Goal: Transaction & Acquisition: Register for event/course

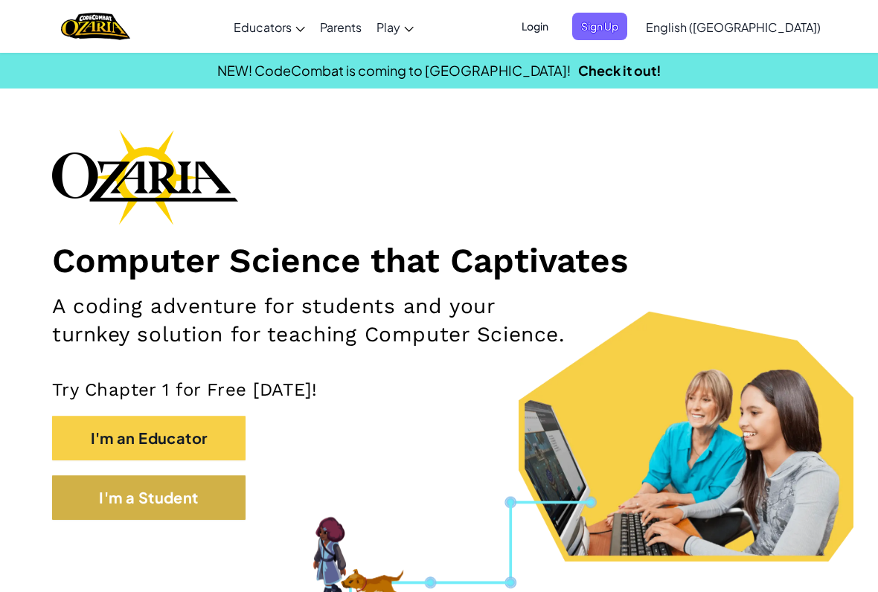
click at [186, 502] on button "I'm a Student" at bounding box center [148, 497] width 193 height 45
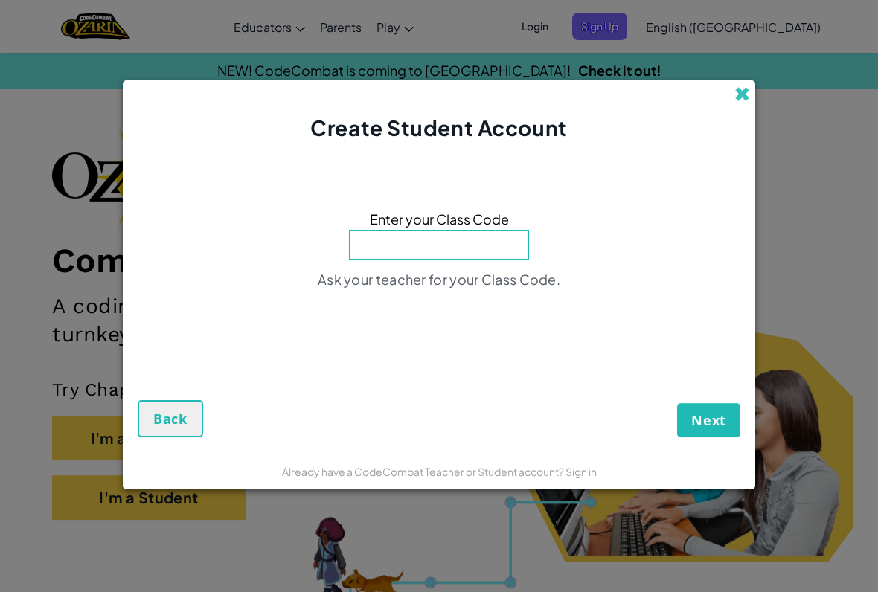
click at [739, 102] on span at bounding box center [742, 94] width 16 height 16
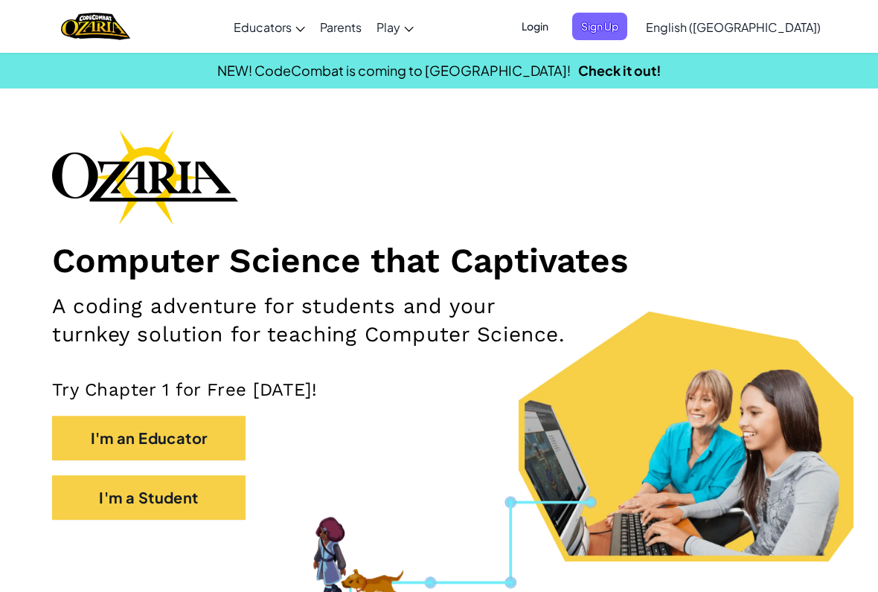
click at [557, 27] on span "Login" at bounding box center [535, 27] width 45 height 28
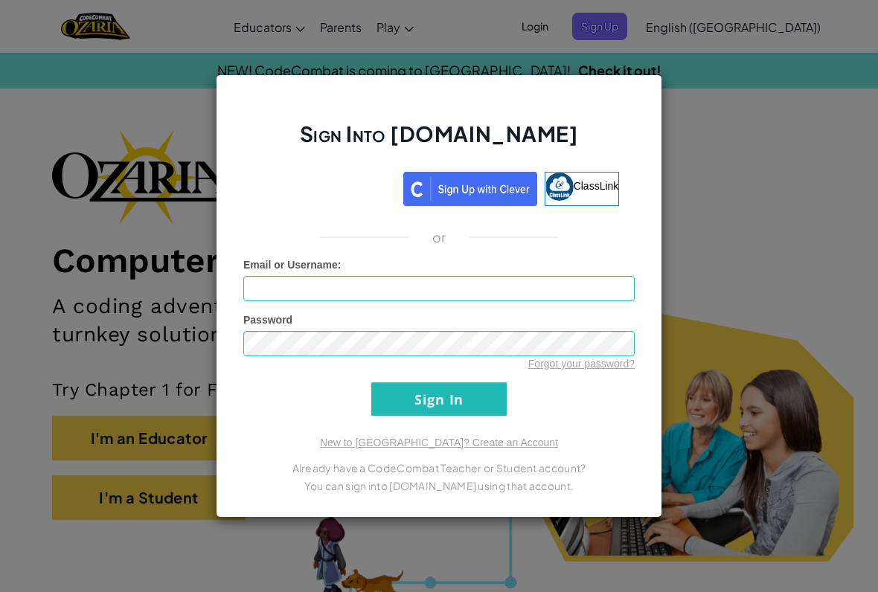
click at [345, 194] on div "Sign in with Google. Opens in new tab" at bounding box center [327, 186] width 137 height 33
